Goal: Task Accomplishment & Management: Manage account settings

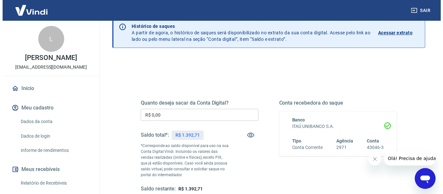
scroll to position [65, 0]
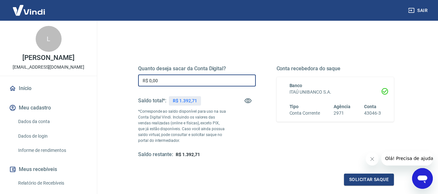
drag, startPoint x: 173, startPoint y: 82, endPoint x: 97, endPoint y: 82, distance: 76.1
click at [97, 82] on div "Sair L [PERSON_NAME] [EMAIL_ADDRESS][DOMAIN_NAME] Início Meu cadastro Dados da …" at bounding box center [219, 32] width 438 height 194
type input "R$ 1.100,00"
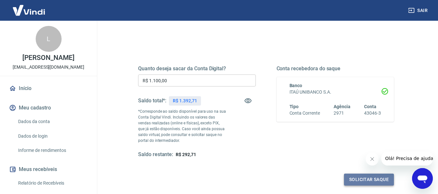
click at [350, 181] on button "Solicitar saque" at bounding box center [369, 180] width 50 height 12
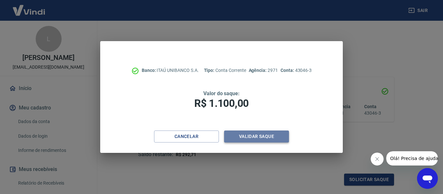
click at [253, 137] on button "Validar saque" at bounding box center [256, 137] width 65 height 12
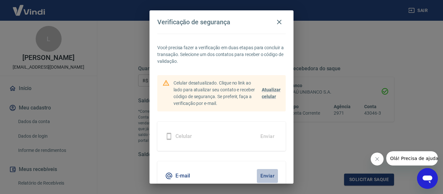
click at [264, 176] on button "Enviar" at bounding box center [267, 176] width 21 height 14
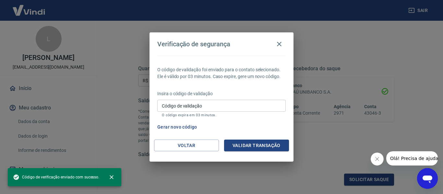
click at [180, 106] on input "Código de validação" at bounding box center [221, 106] width 128 height 12
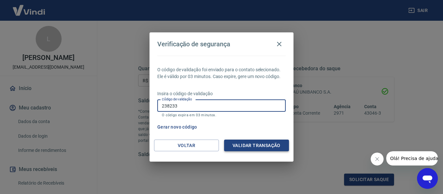
type input "238233"
click at [252, 147] on button "Validar transação" at bounding box center [256, 146] width 65 height 12
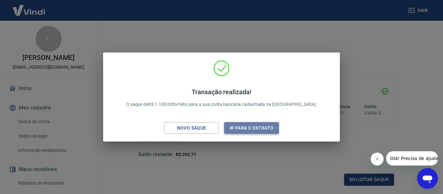
click at [254, 128] on button "Ir para o extrato" at bounding box center [251, 128] width 55 height 12
